Goal: Information Seeking & Learning: Learn about a topic

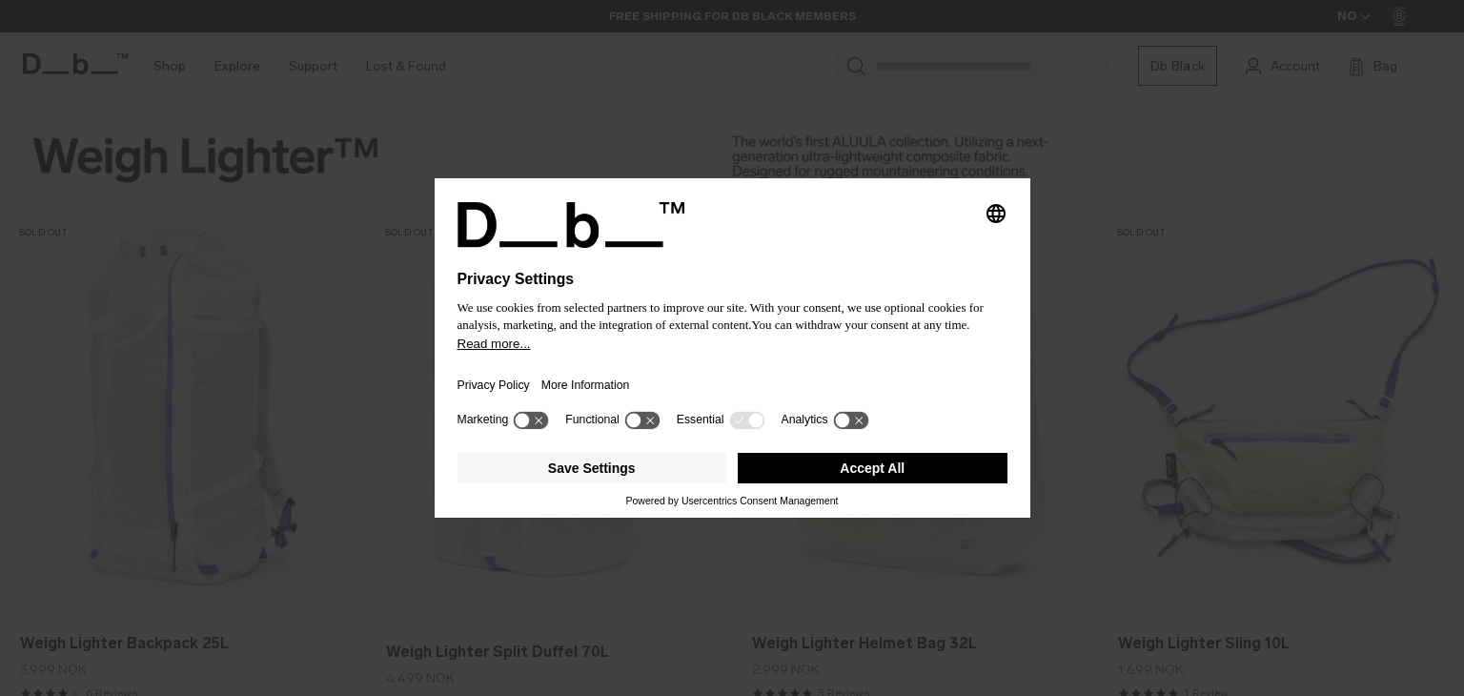
click at [879, 466] on button "Accept All" at bounding box center [873, 468] width 270 height 31
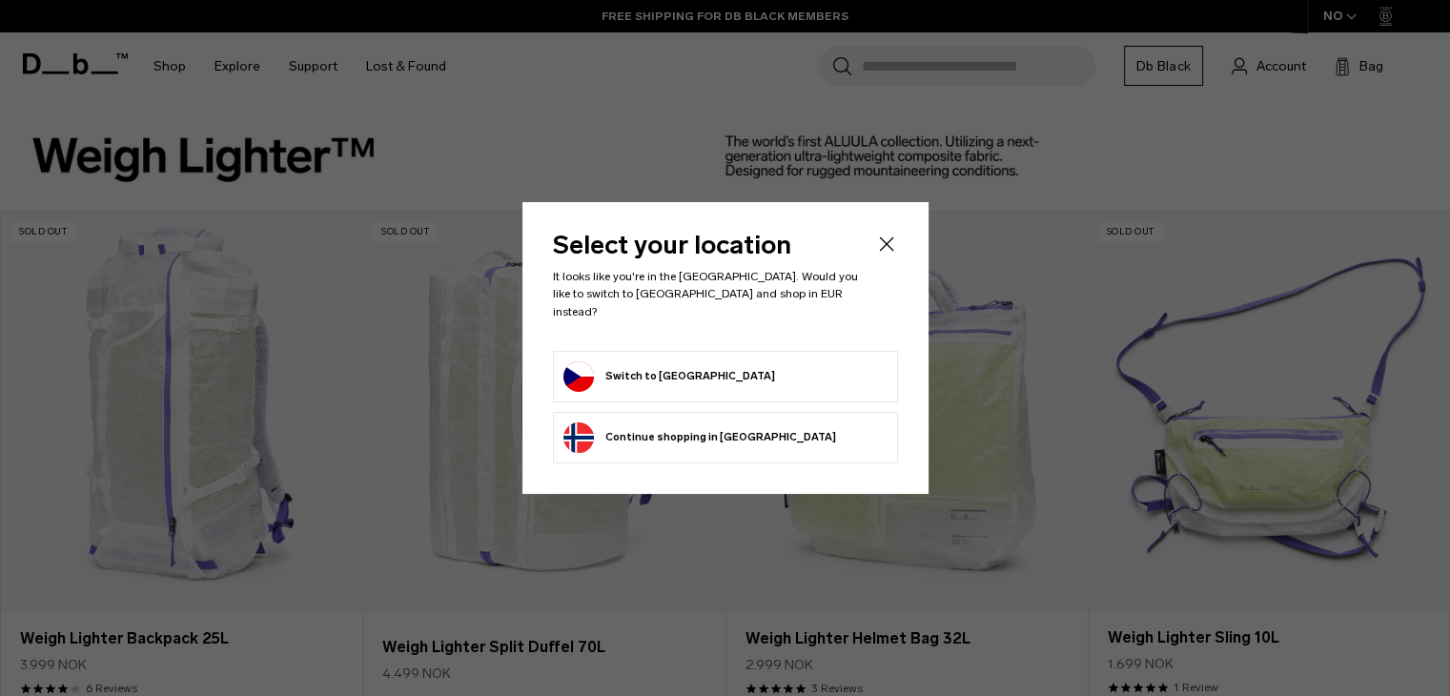
click at [877, 253] on icon "Close" at bounding box center [886, 244] width 23 height 23
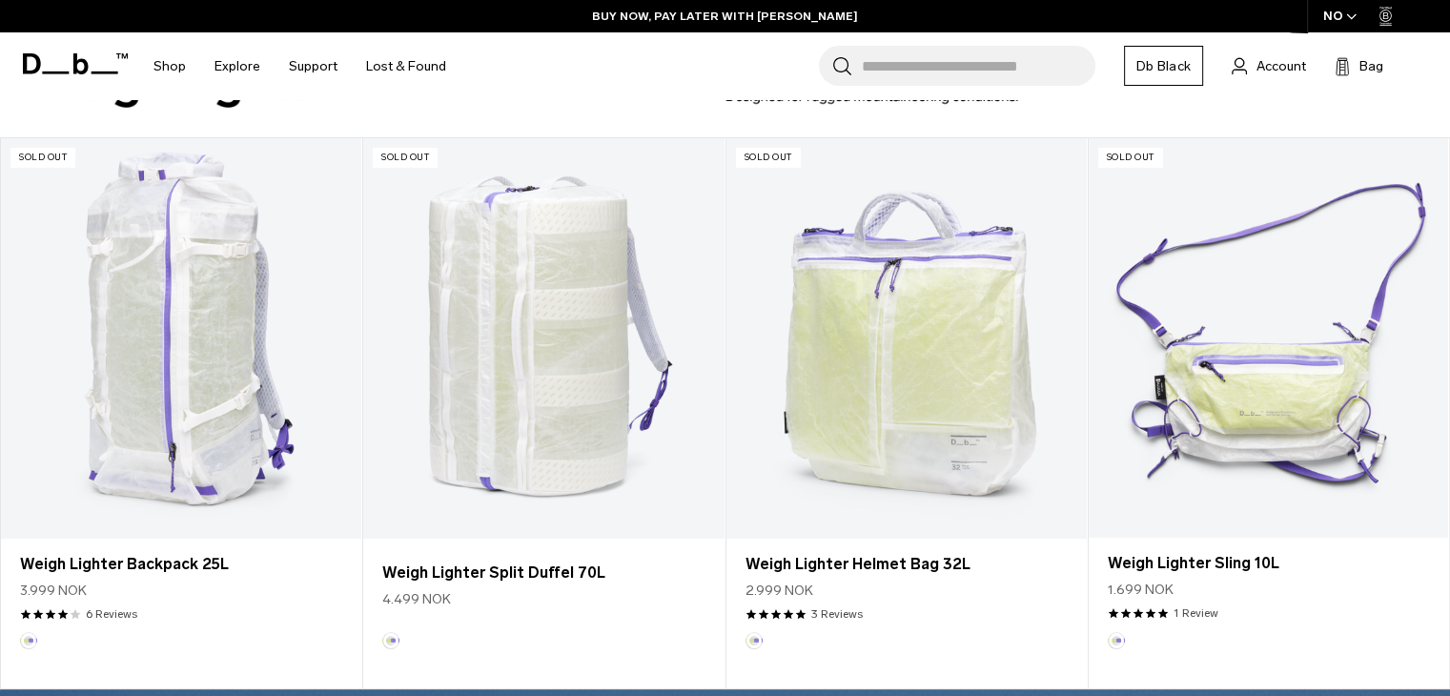
scroll to position [76, 0]
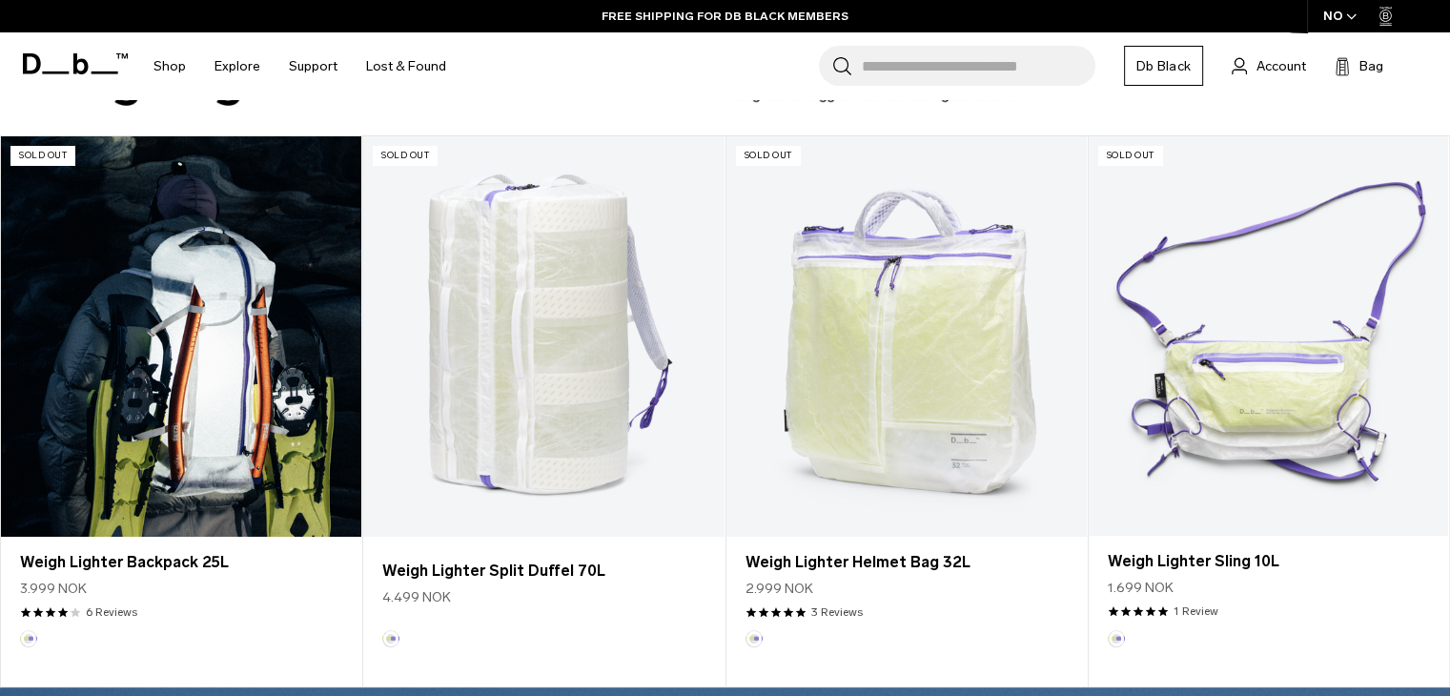
click at [262, 287] on link "Weigh Lighter Backpack 25L" at bounding box center [181, 336] width 360 height 400
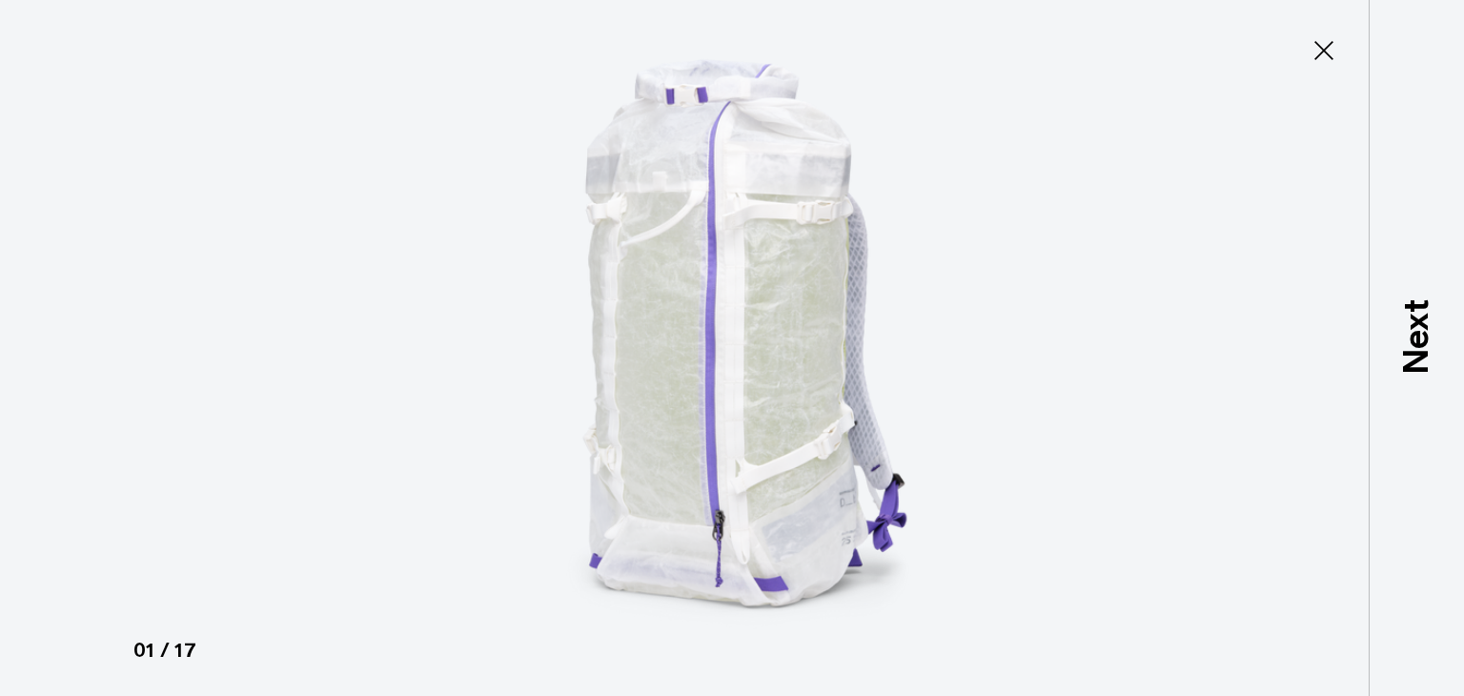
type button "Close"
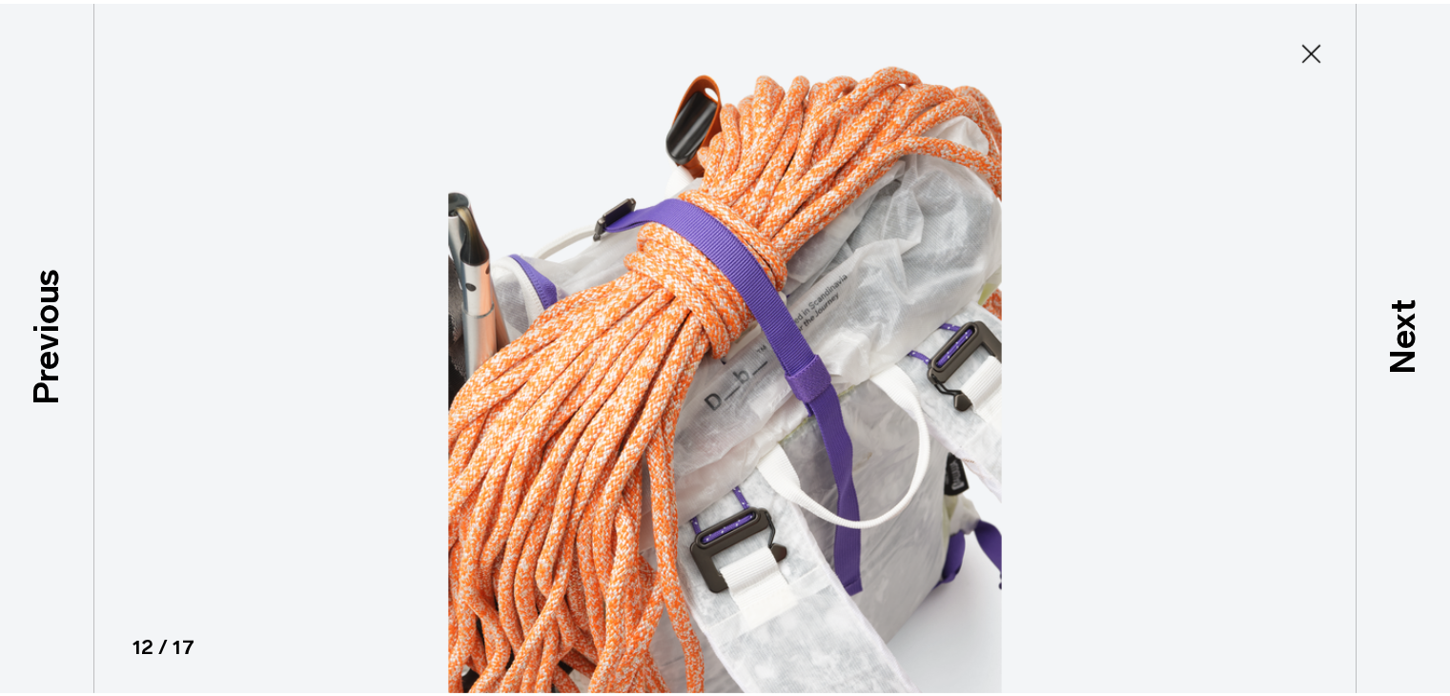
scroll to position [1202, 0]
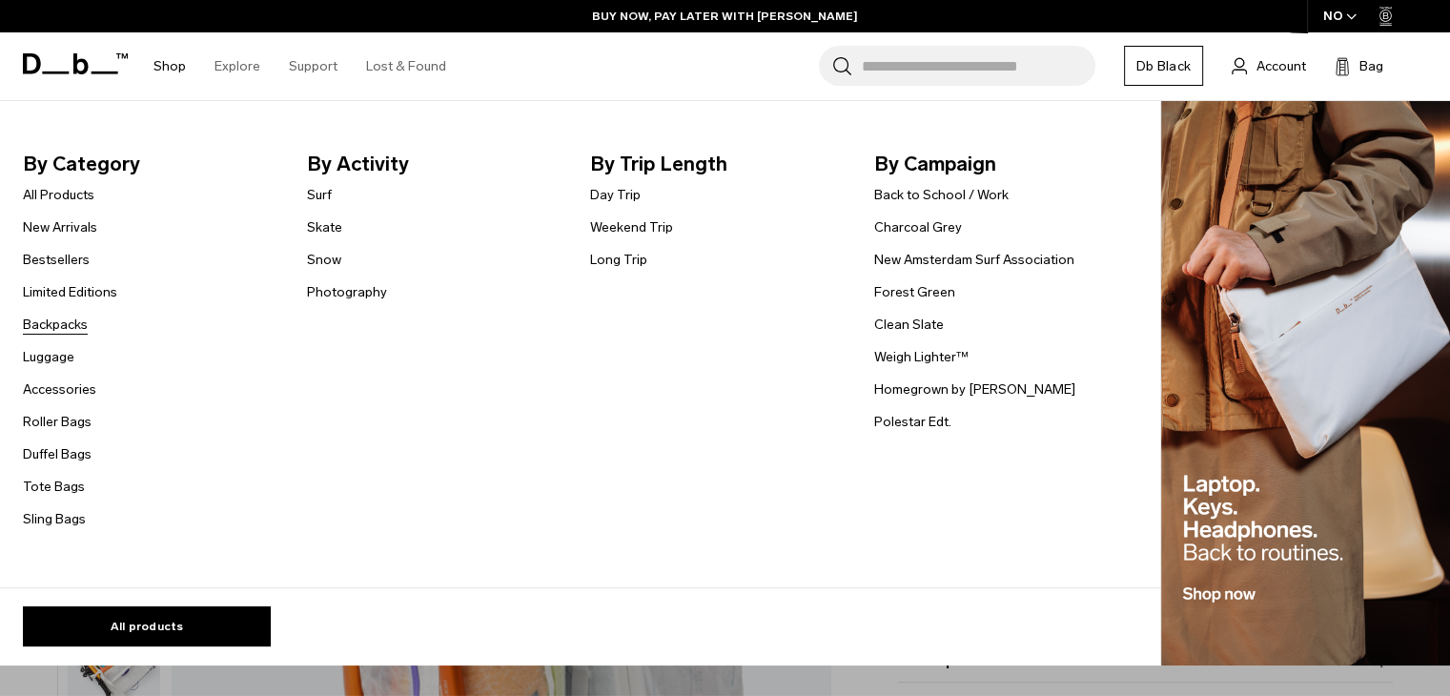
click at [59, 329] on link "Backpacks" at bounding box center [55, 325] width 65 height 20
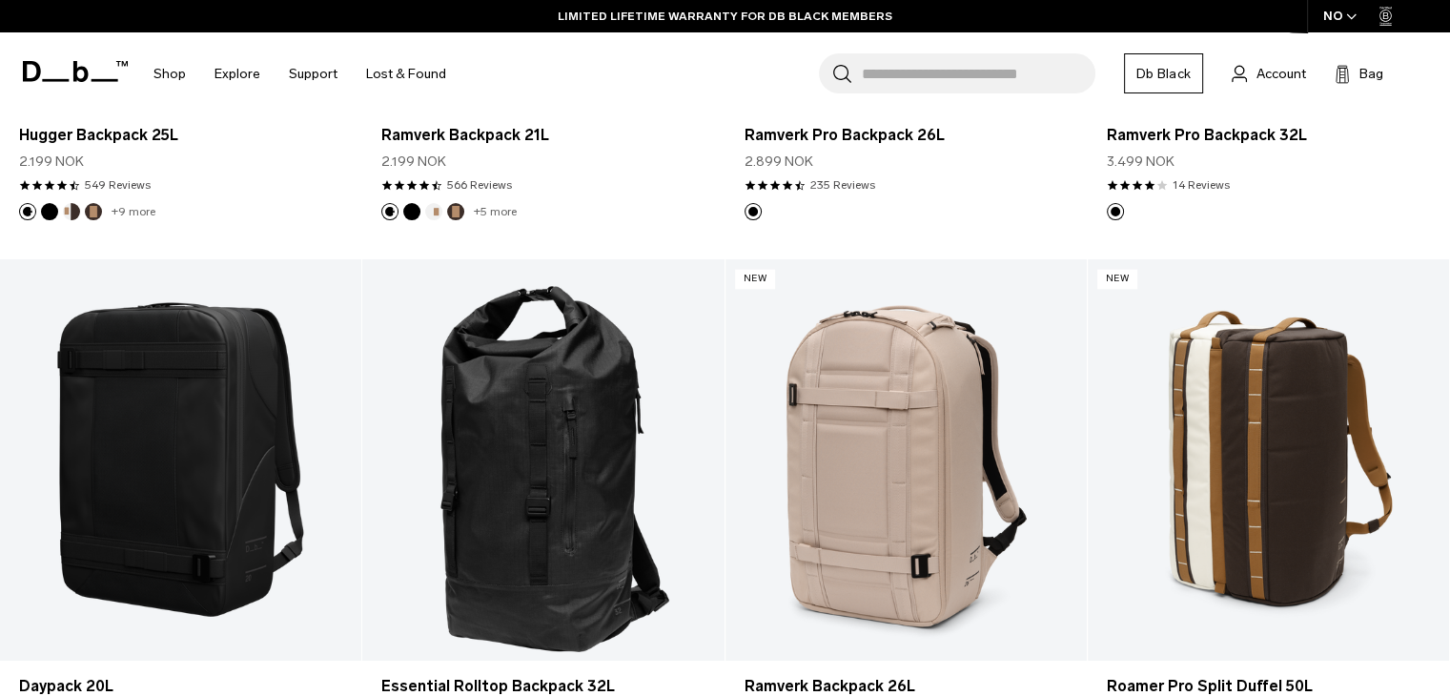
scroll to position [2440, 0]
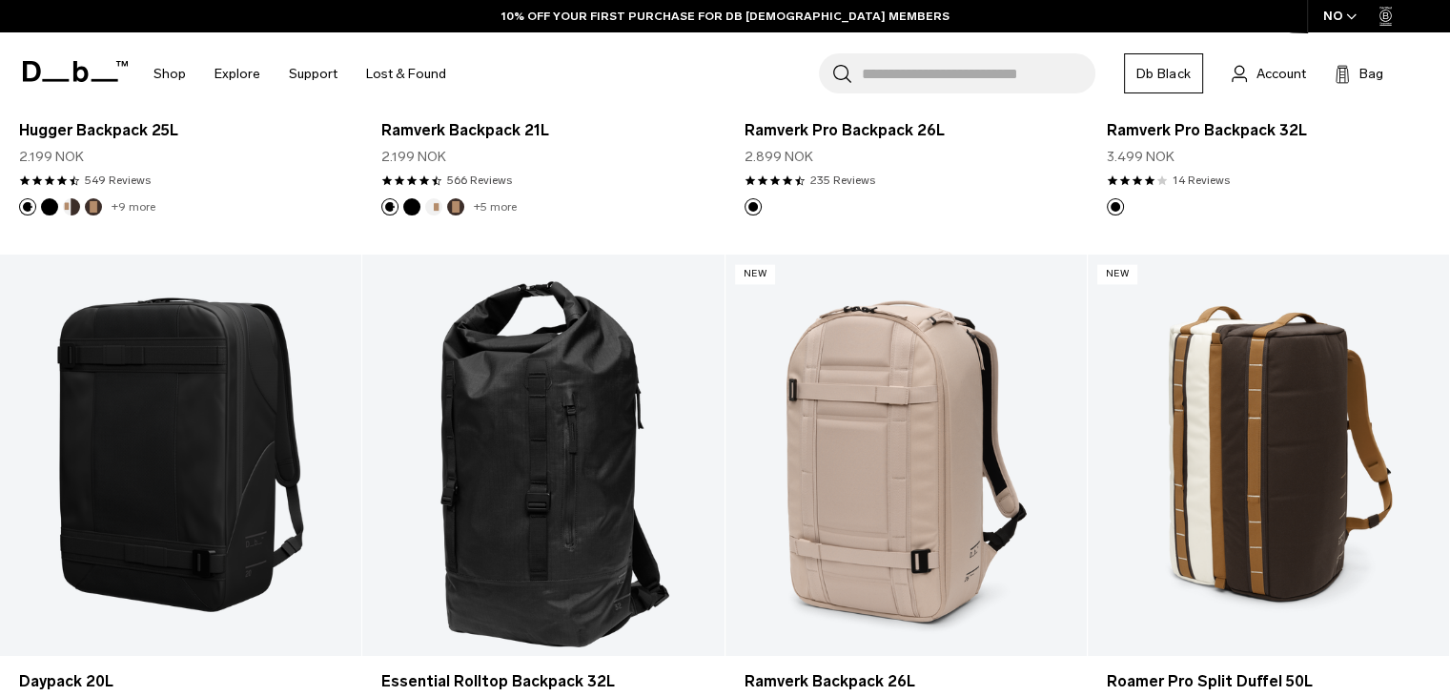
click at [529, 41] on div "Search for Bags, Luggage... Search Close Trending Products All Products Hugger …" at bounding box center [947, 73] width 974 height 83
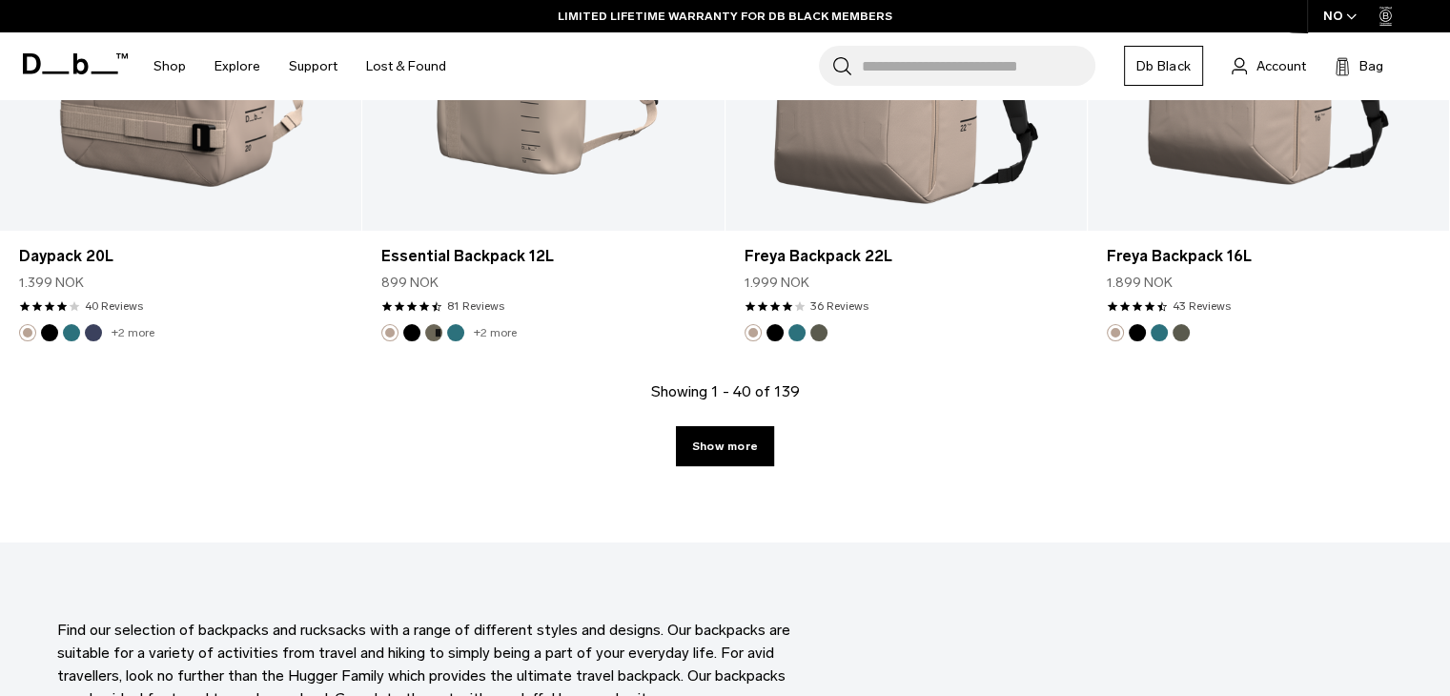
scroll to position [5567, 0]
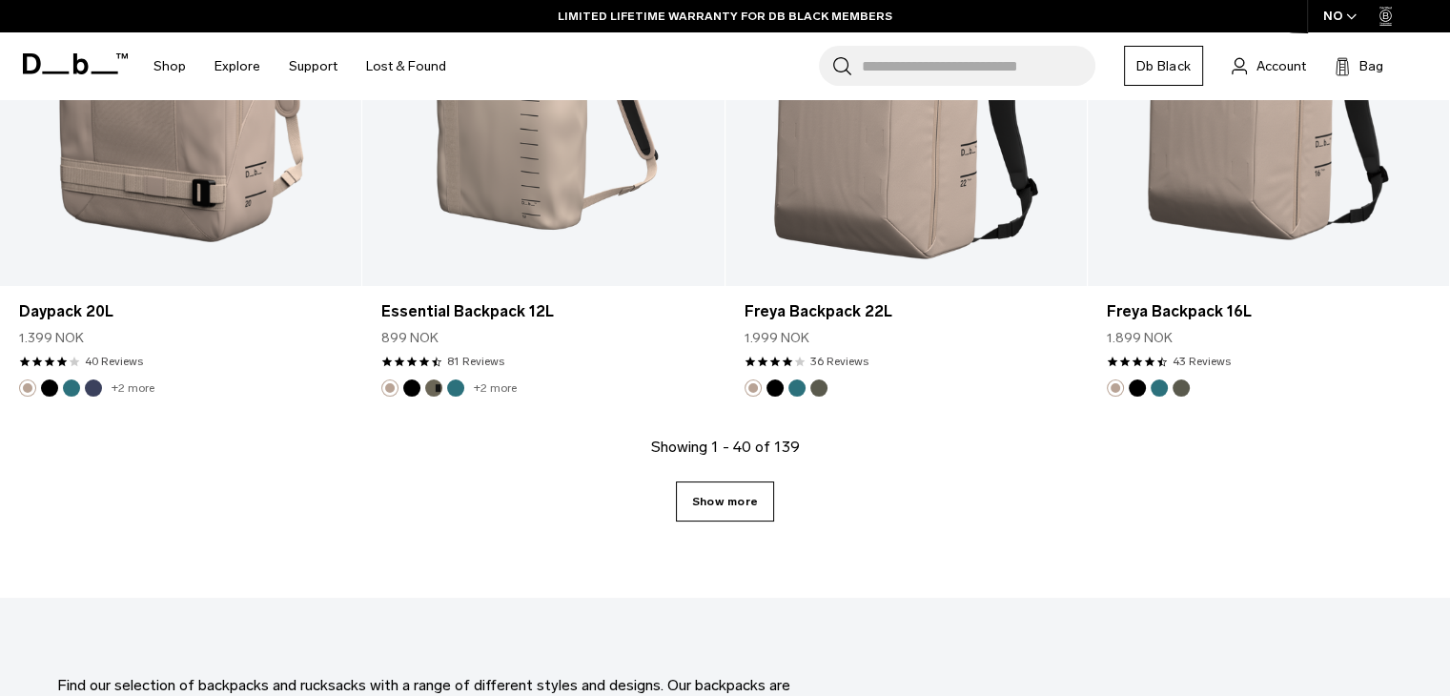
click at [727, 485] on link "Show more" at bounding box center [725, 501] width 98 height 40
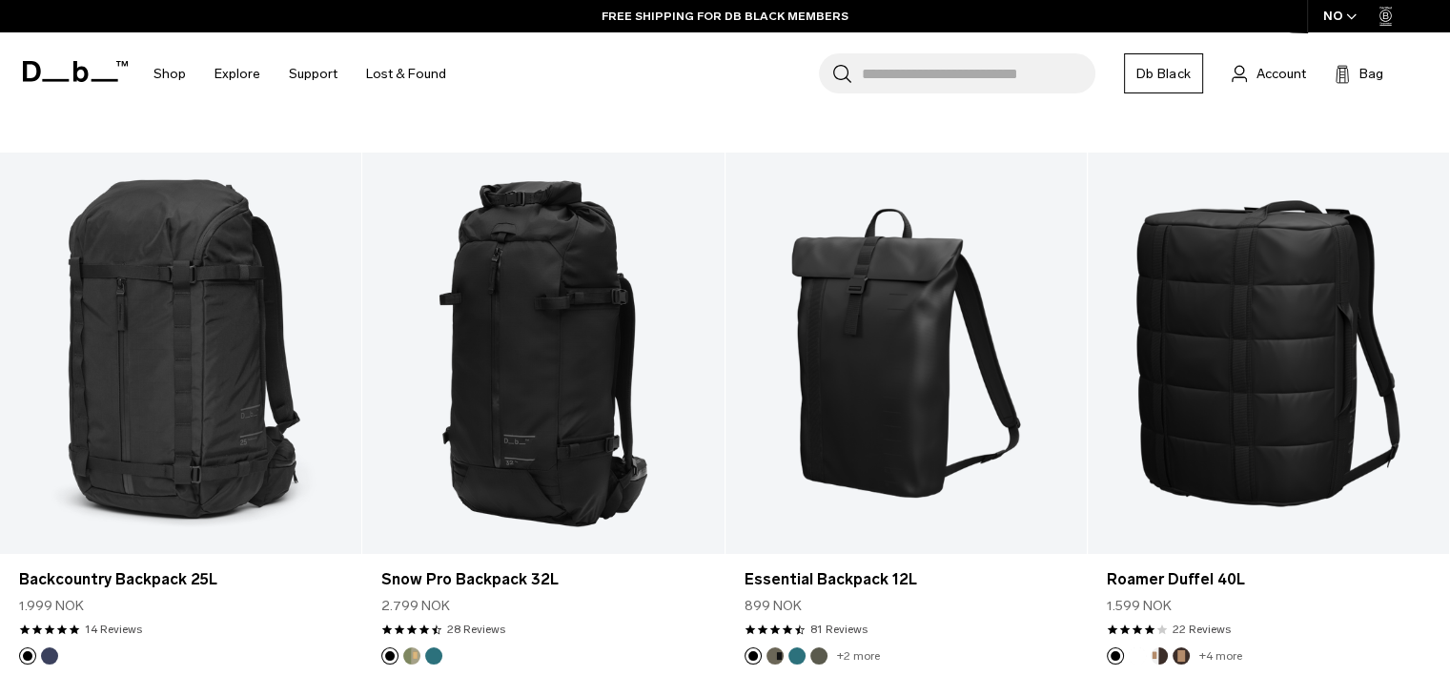
scroll to position [7506, 0]
